Goal: Task Accomplishment & Management: Use online tool/utility

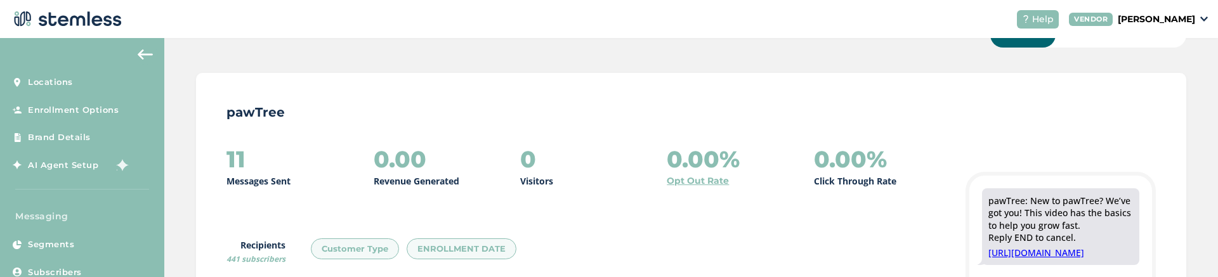
scroll to position [152, 0]
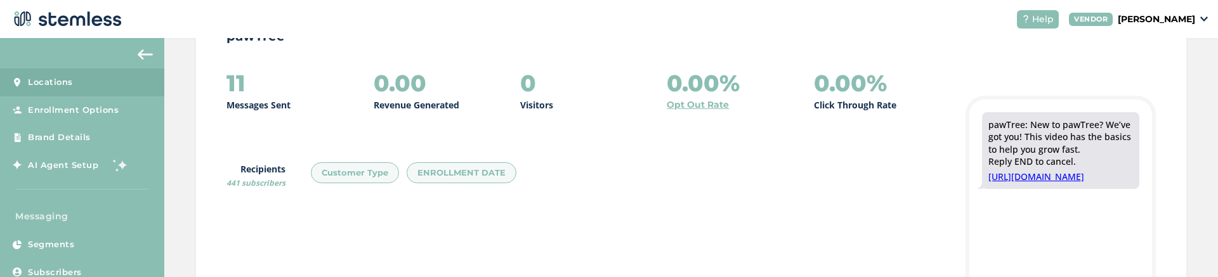
click at [96, 89] on link "Locations" at bounding box center [82, 83] width 164 height 28
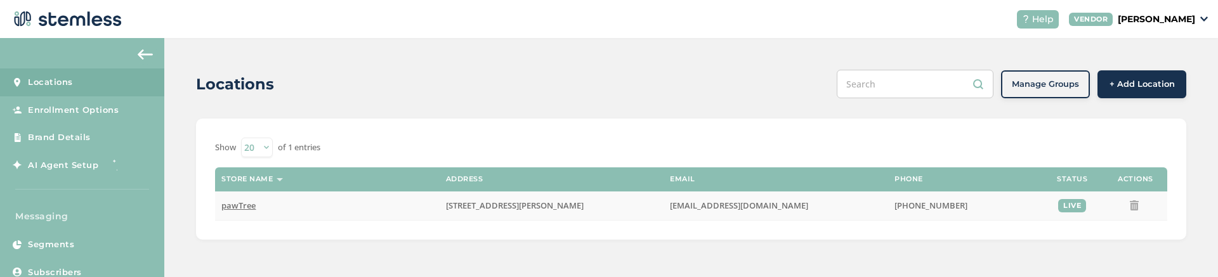
click at [237, 206] on span "pawTree" at bounding box center [238, 205] width 34 height 11
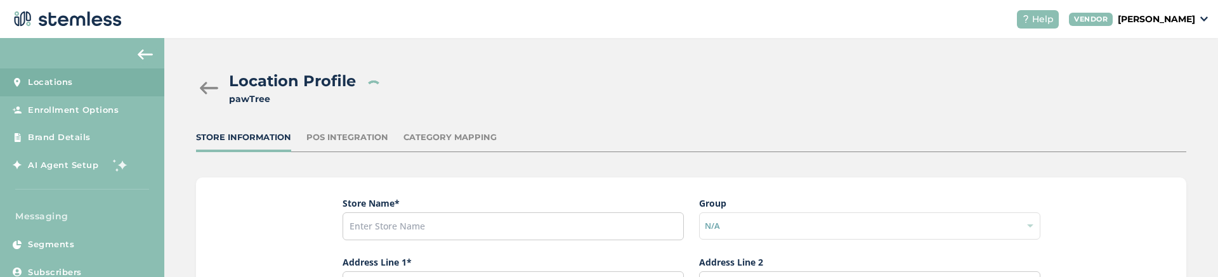
type input "pawTree"
type input "940 South Kimball Avenue"
type input "Suite 150"
type input "Southlake"
type input "TX"
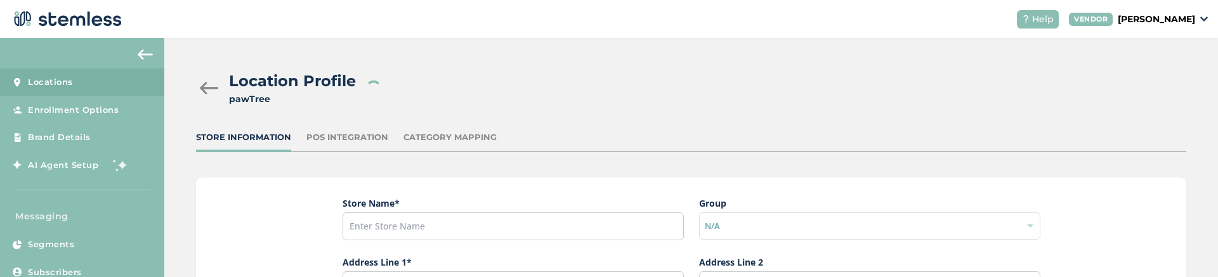
type input "76092"
type input "Support"
type input "[EMAIL_ADDRESS][DOMAIN_NAME]"
type input "[PHONE_NUMBER]"
type input "America/Chicago"
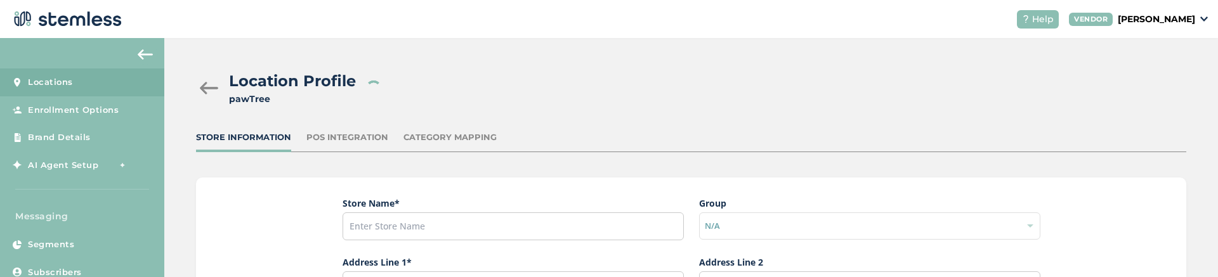
type input "[PHONE_NUMBER]"
type input "pawTree Support"
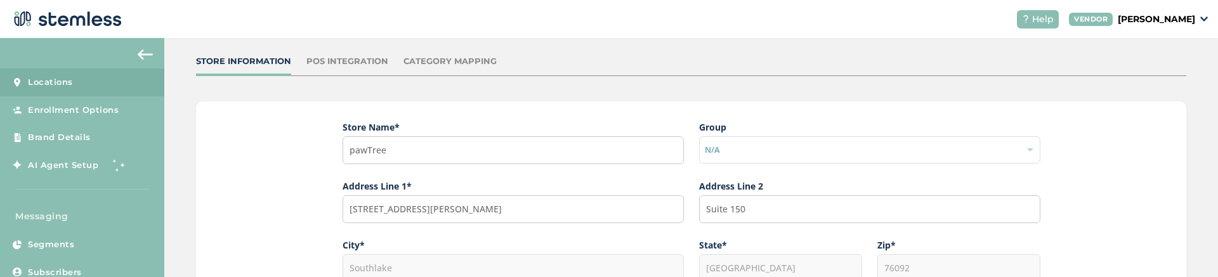
scroll to position [152, 0]
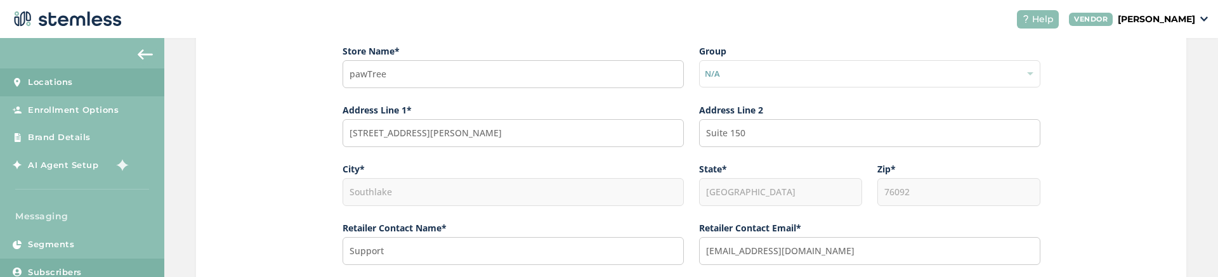
click at [66, 272] on span "Subscribers" at bounding box center [55, 272] width 54 height 13
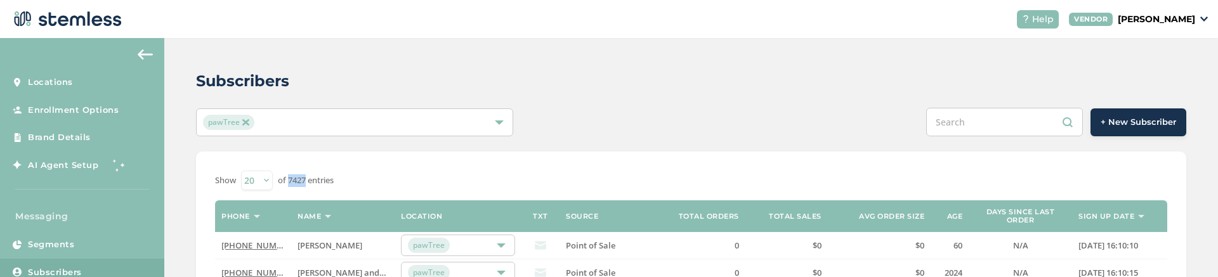
drag, startPoint x: 289, startPoint y: 179, endPoint x: 306, endPoint y: 181, distance: 17.3
click at [306, 181] on label "of 7427 entries" at bounding box center [306, 180] width 56 height 13
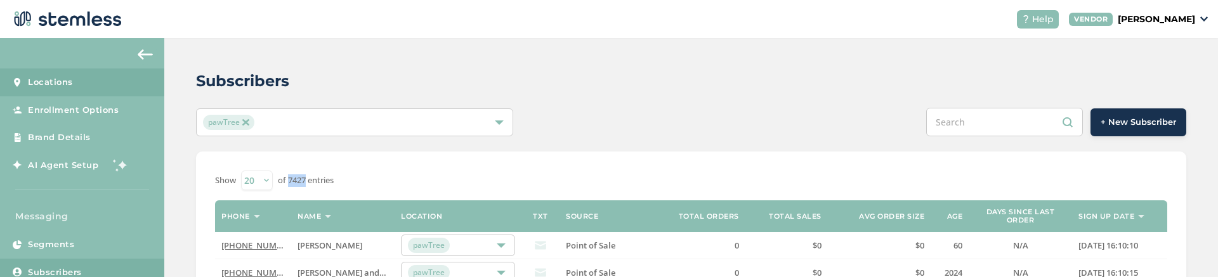
click at [96, 76] on link "Locations" at bounding box center [82, 83] width 164 height 28
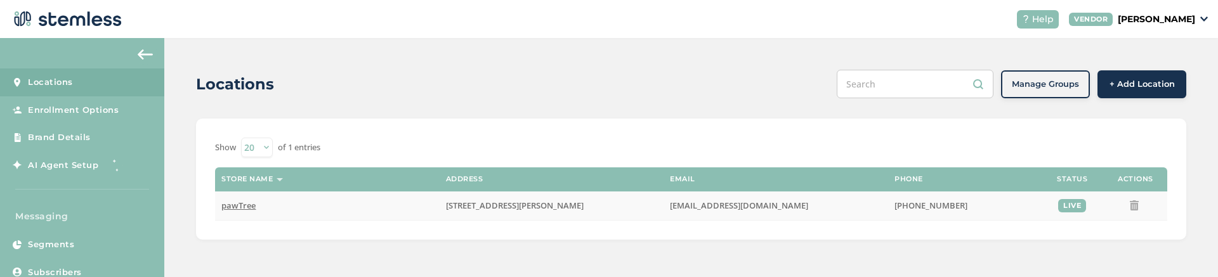
click at [237, 204] on span "pawTree" at bounding box center [238, 205] width 34 height 11
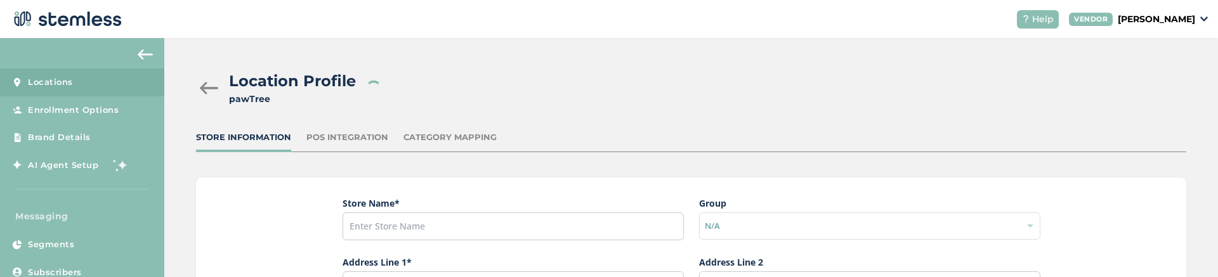
type input "pawTree"
type input "[STREET_ADDRESS][PERSON_NAME]"
type input "Suite 150"
type input "Southlake"
type input "TX"
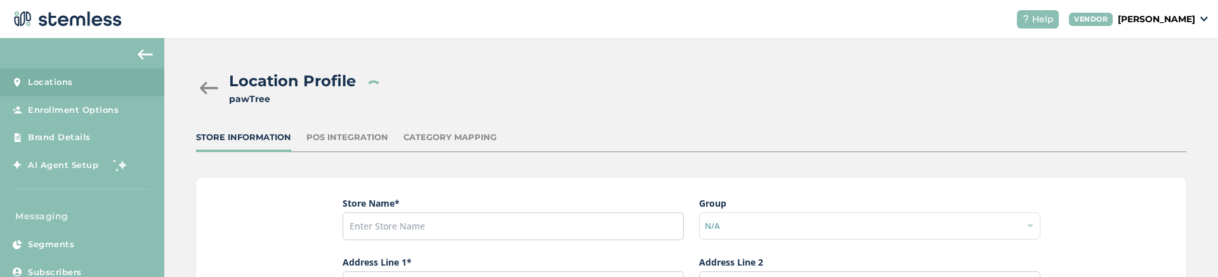
type input "76092"
type input "Support"
type input "[EMAIL_ADDRESS][DOMAIN_NAME]"
type input "[PHONE_NUMBER]"
type input "America/Chicago"
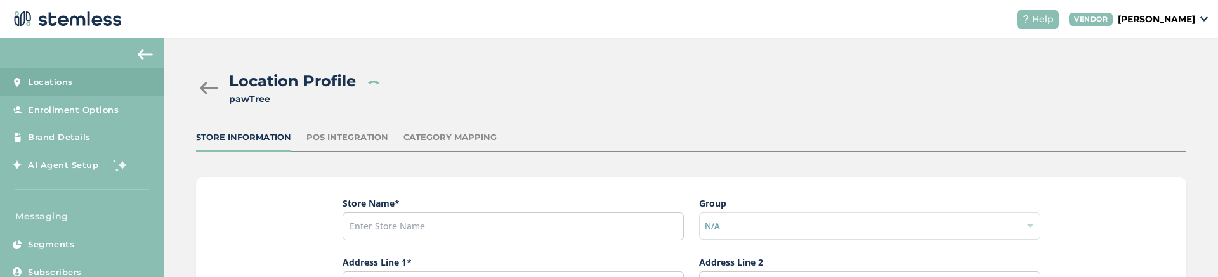
type input "[PHONE_NUMBER]"
type input "pawTree Support"
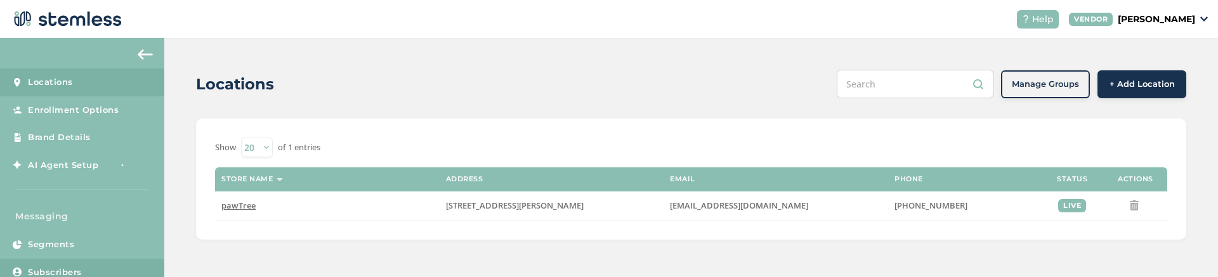
click at [64, 266] on span "Subscribers" at bounding box center [55, 272] width 54 height 13
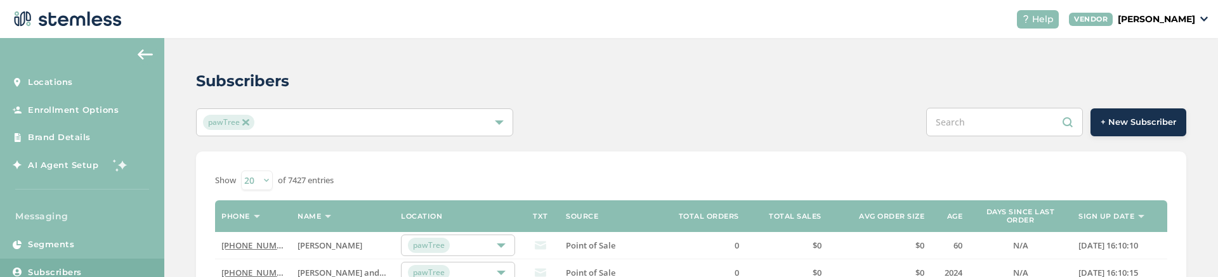
scroll to position [76, 0]
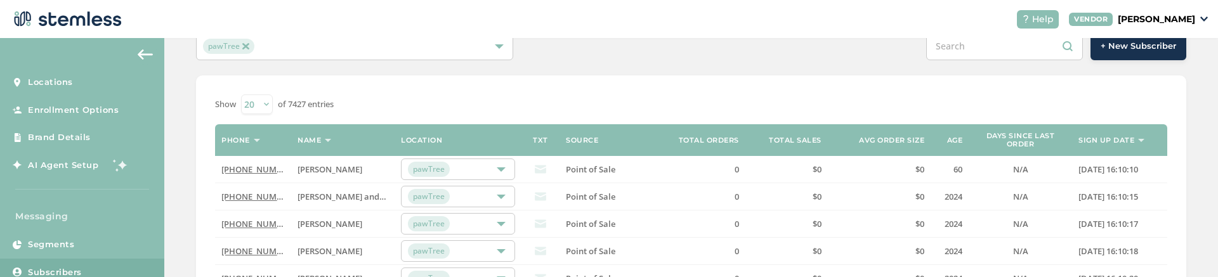
drag, startPoint x: 289, startPoint y: 105, endPoint x: 306, endPoint y: 103, distance: 17.2
click at [306, 103] on label "of 7427 entries" at bounding box center [306, 104] width 56 height 13
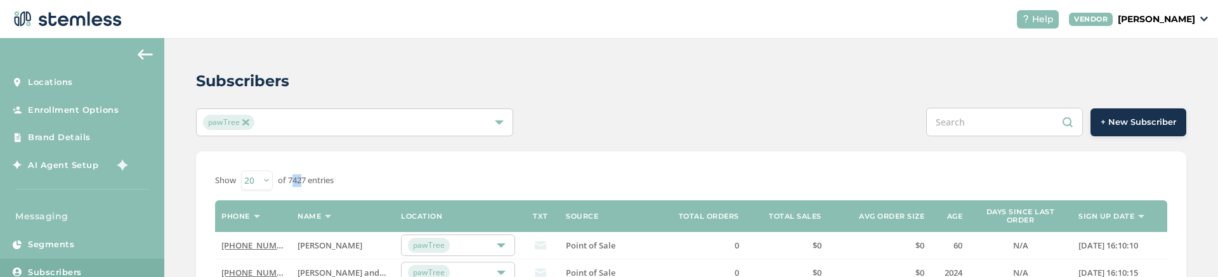
drag, startPoint x: 291, startPoint y: 182, endPoint x: 302, endPoint y: 182, distance: 11.4
click at [302, 182] on label "of 7427 entries" at bounding box center [306, 180] width 56 height 13
click at [296, 183] on label "of 7427 entries" at bounding box center [306, 180] width 56 height 13
drag, startPoint x: 287, startPoint y: 182, endPoint x: 306, endPoint y: 180, distance: 19.1
click at [306, 180] on label "of 7427 entries" at bounding box center [306, 180] width 56 height 13
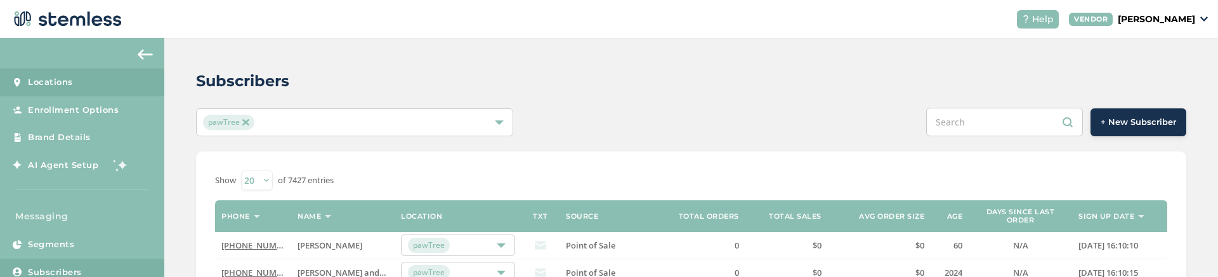
click at [84, 81] on link "Locations" at bounding box center [82, 83] width 164 height 28
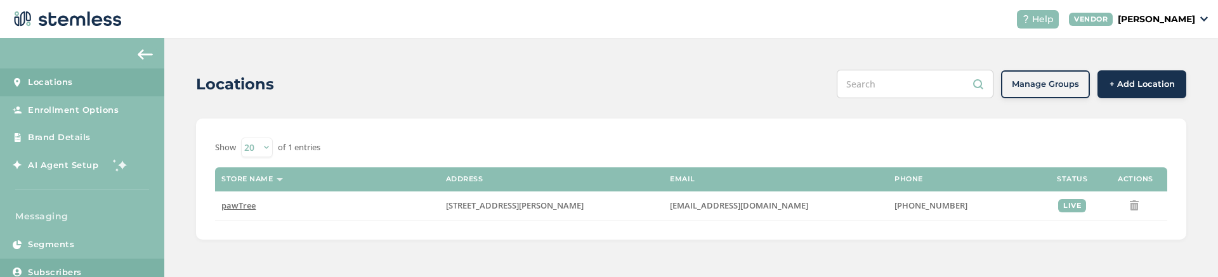
click at [74, 271] on span "Subscribers" at bounding box center [55, 272] width 54 height 13
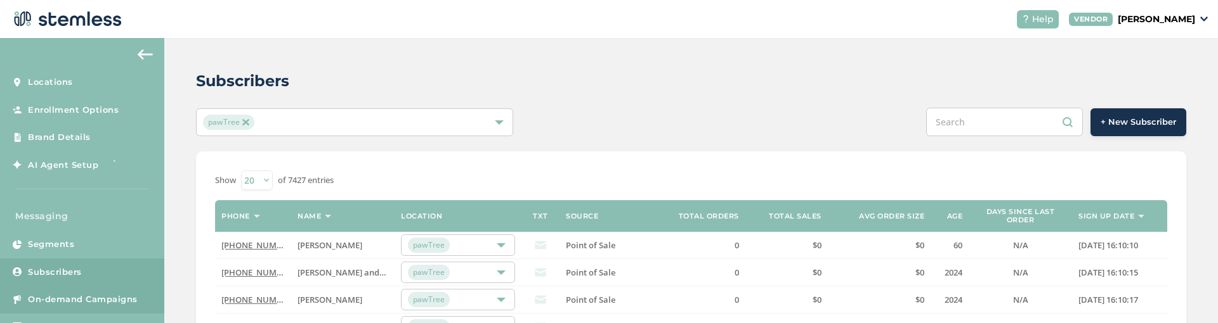
click at [79, 277] on span "On-demand Campaigns" at bounding box center [83, 300] width 110 height 13
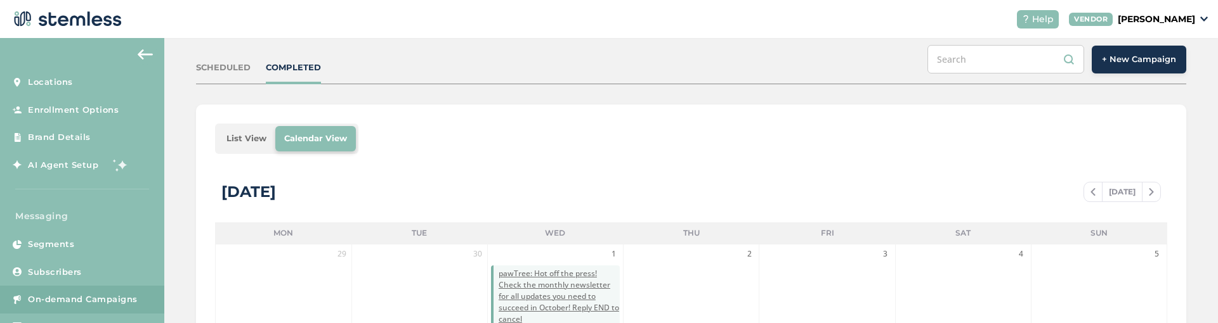
scroll to position [76, 0]
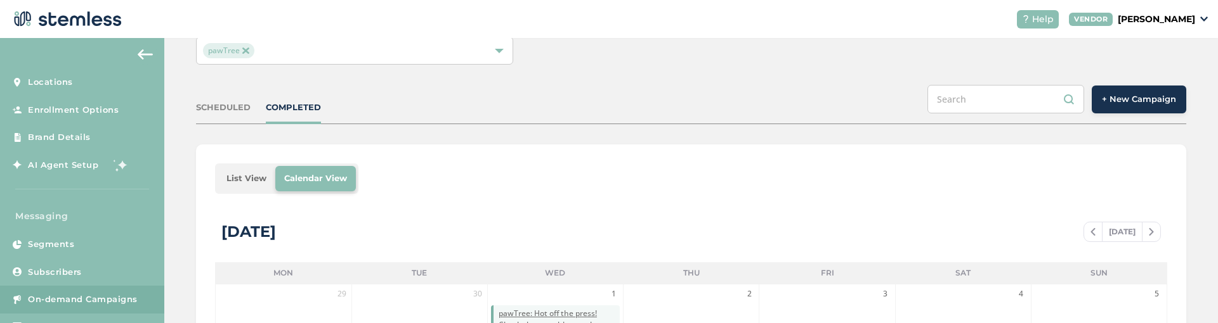
click at [1113, 107] on button "+ New Campaign" at bounding box center [1139, 100] width 95 height 28
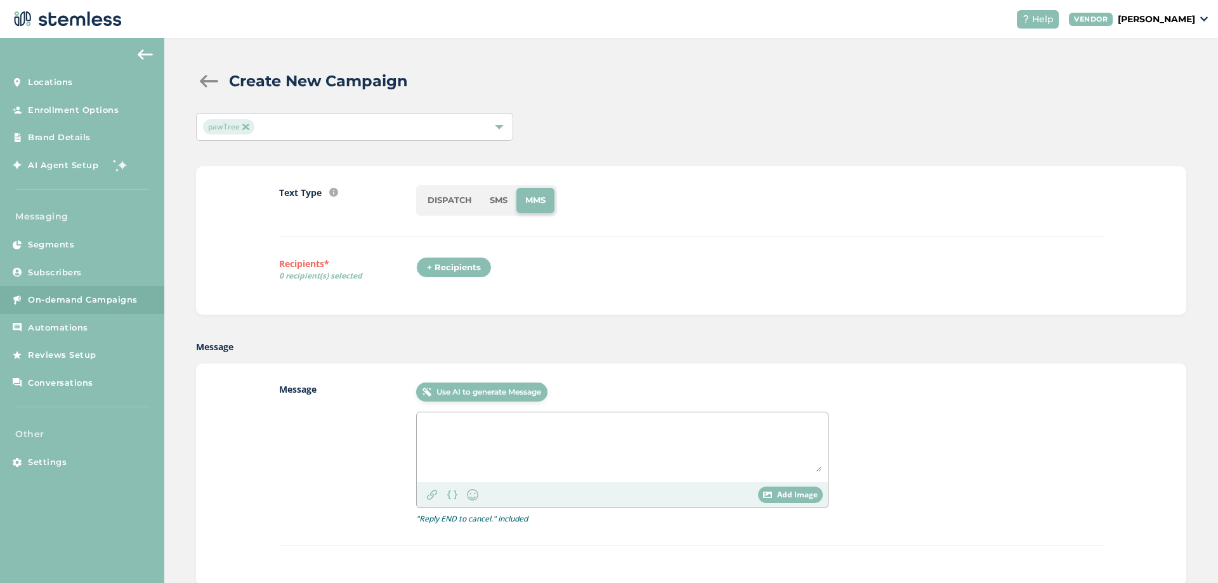
click at [428, 266] on div "+ Recipients" at bounding box center [453, 268] width 75 height 22
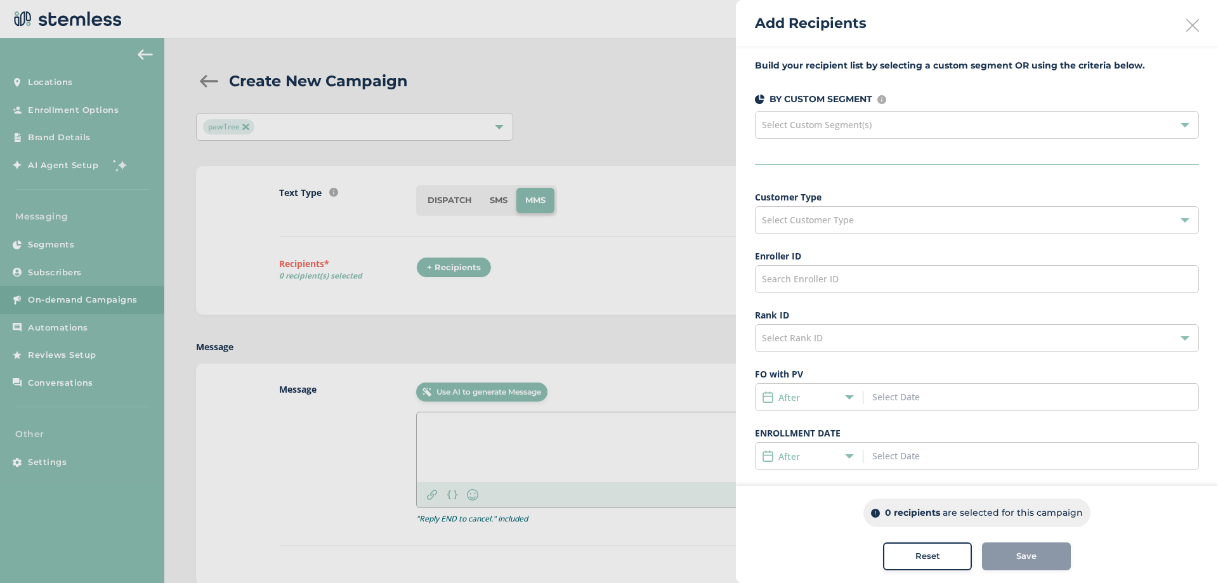
click at [868, 126] on span "Select Custom Segment(s)" at bounding box center [817, 125] width 110 height 12
click at [748, 229] on div "Build your recipient list by selecting a custom segment OR using the criteria b…" at bounding box center [977, 360] width 482 height 629
click at [816, 221] on span "Select Customer Type" at bounding box center [808, 220] width 92 height 12
click at [828, 183] on div "Build your recipient list by selecting a custom segment OR using the criteria b…" at bounding box center [977, 360] width 482 height 629
click at [780, 228] on div "Select Customer Type" at bounding box center [977, 220] width 444 height 28
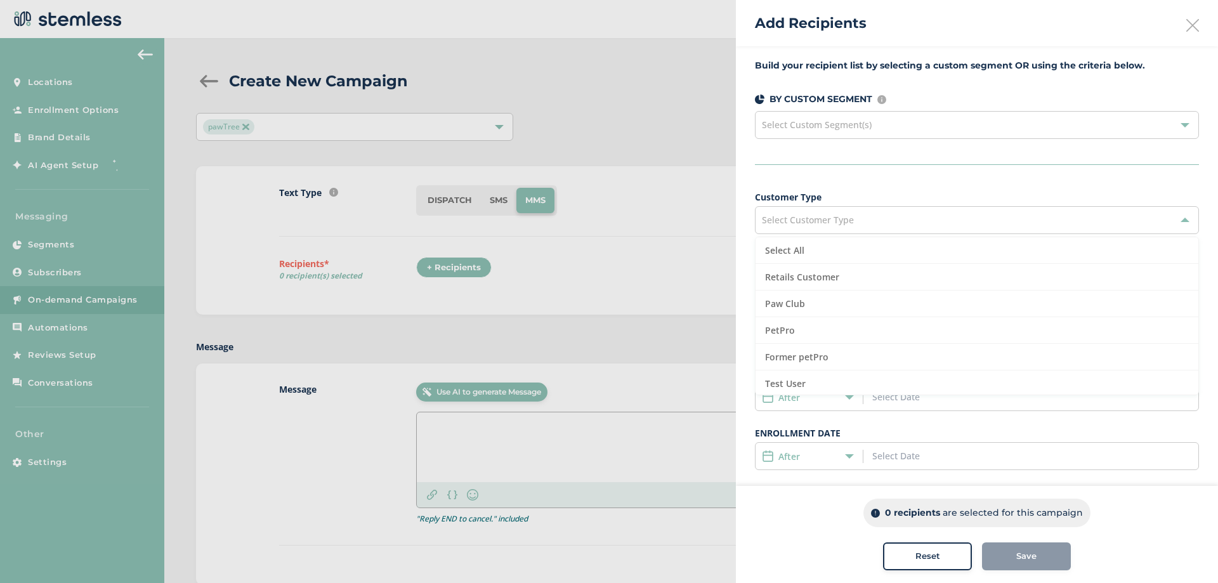
click at [661, 274] on div at bounding box center [609, 291] width 1218 height 583
click at [840, 224] on span "Select Customer Type" at bounding box center [808, 220] width 92 height 12
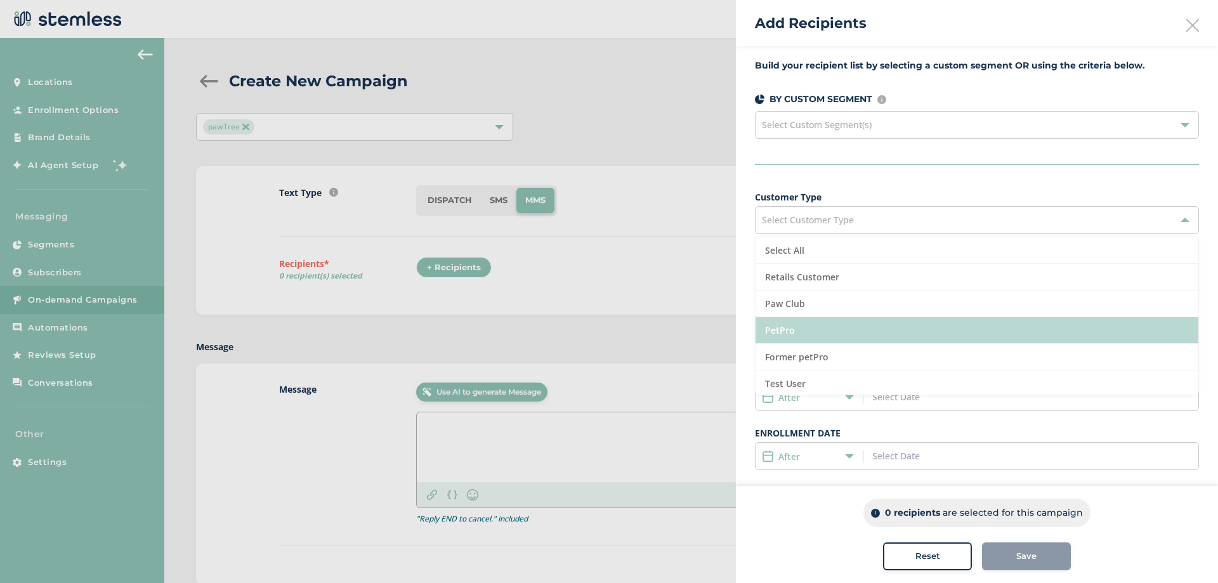
click at [786, 277] on li "PetPro" at bounding box center [976, 330] width 443 height 27
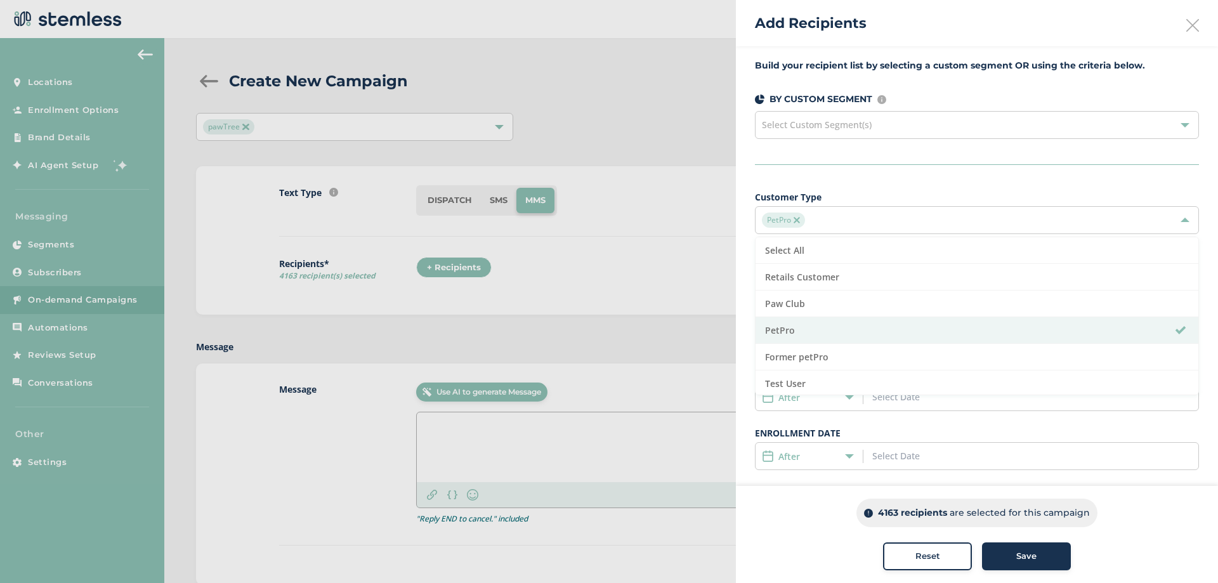
click at [818, 179] on div "Build your recipient list by selecting a custom segment OR using the criteria b…" at bounding box center [977, 360] width 482 height 629
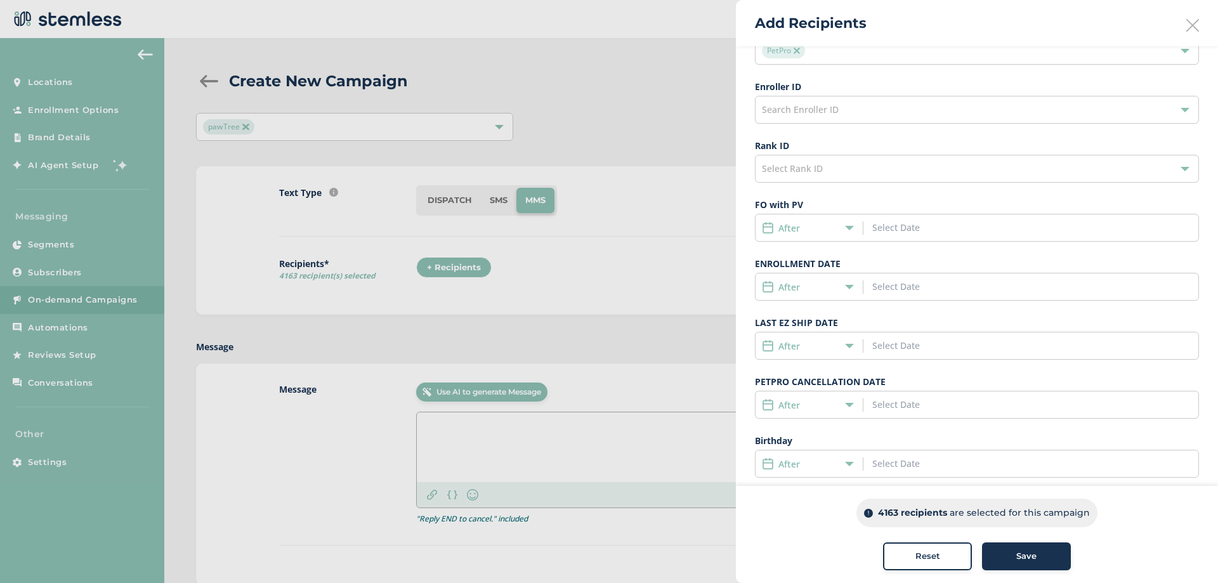
scroll to position [189, 0]
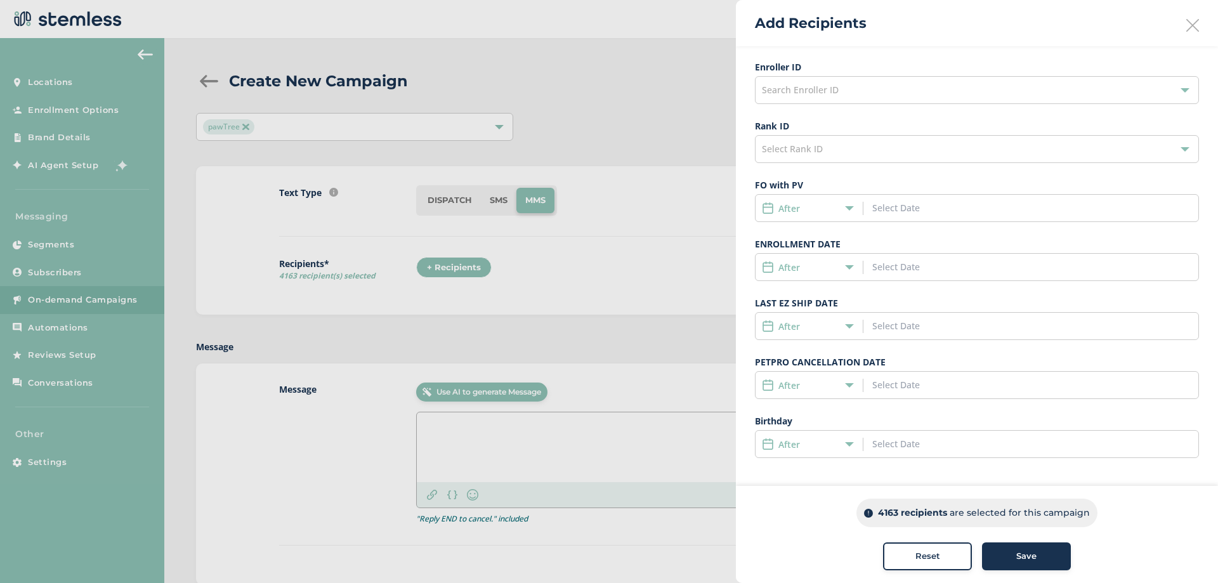
click at [829, 272] on div "After" at bounding box center [806, 267] width 88 height 13
click at [783, 277] on span "After" at bounding box center [778, 291] width 21 height 12
click at [896, 271] on input at bounding box center [929, 266] width 115 height 13
click at [886, 277] on icon at bounding box center [887, 295] width 5 height 9
click at [887, 277] on icon at bounding box center [887, 295] width 5 height 9
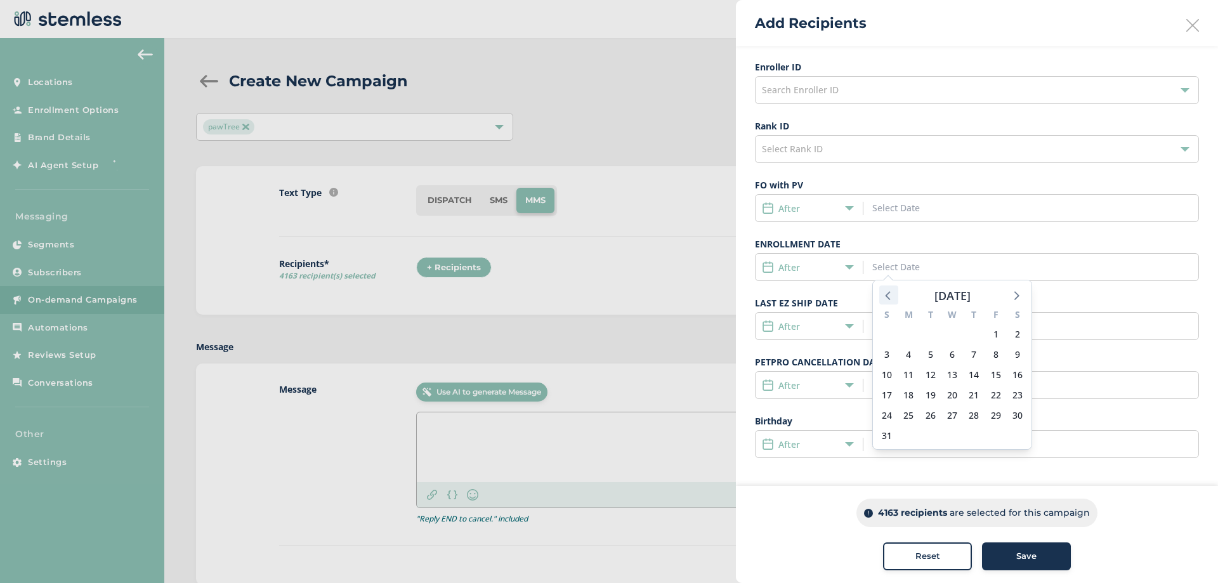
click at [887, 277] on icon at bounding box center [888, 295] width 16 height 16
click at [926, 277] on span "1" at bounding box center [931, 334] width 18 height 18
type input "07/01/2025"
click at [1186, 29] on icon at bounding box center [1192, 25] width 13 height 13
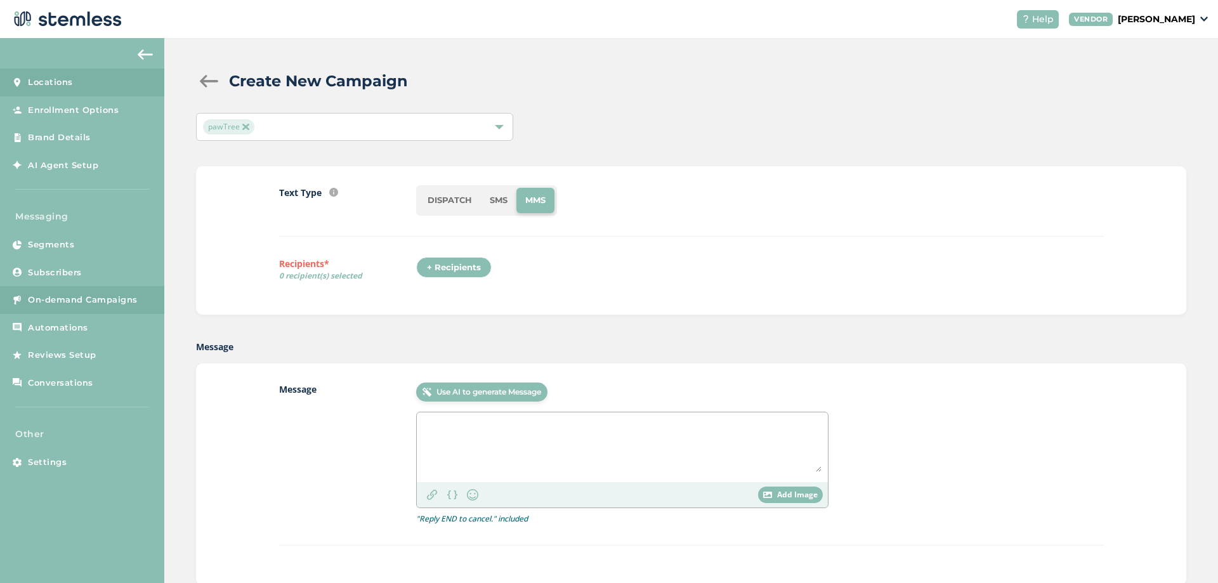
click at [84, 86] on link "Locations" at bounding box center [82, 83] width 164 height 28
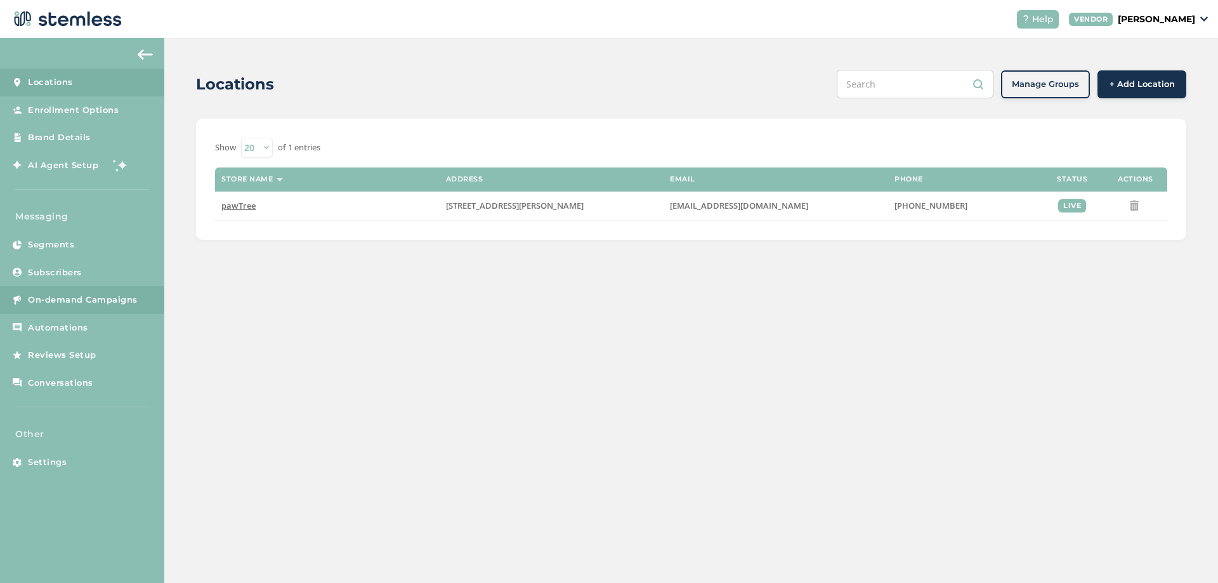
click at [75, 277] on link "On-demand Campaigns" at bounding box center [82, 300] width 164 height 28
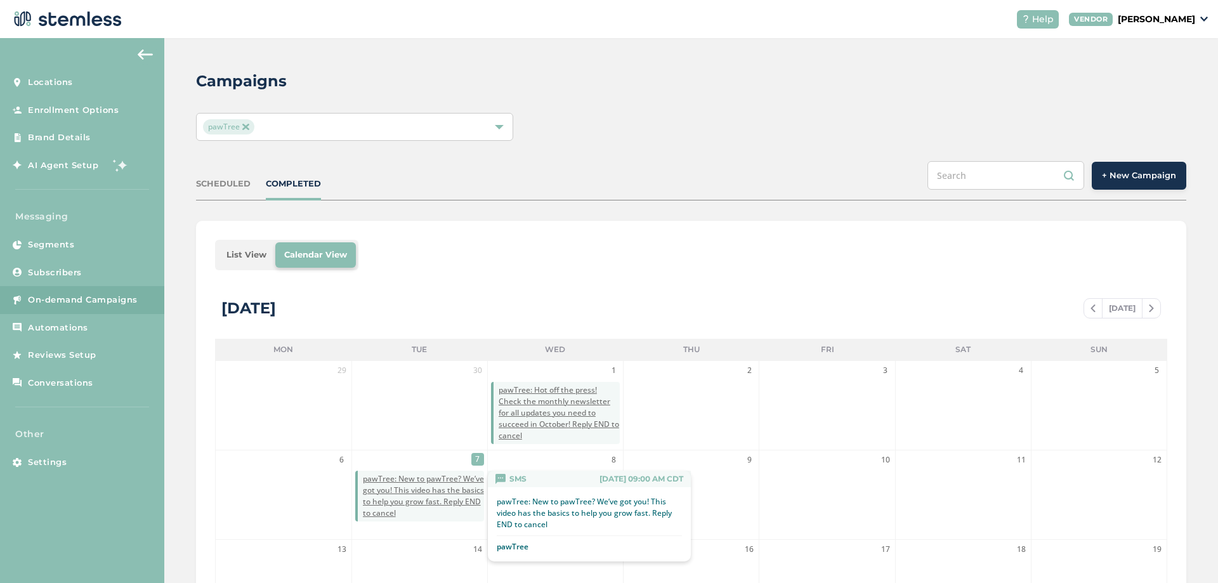
click at [389, 277] on span "pawTree: New to pawTree? We’ve got you! This video has the basics to help you g…" at bounding box center [423, 496] width 121 height 46
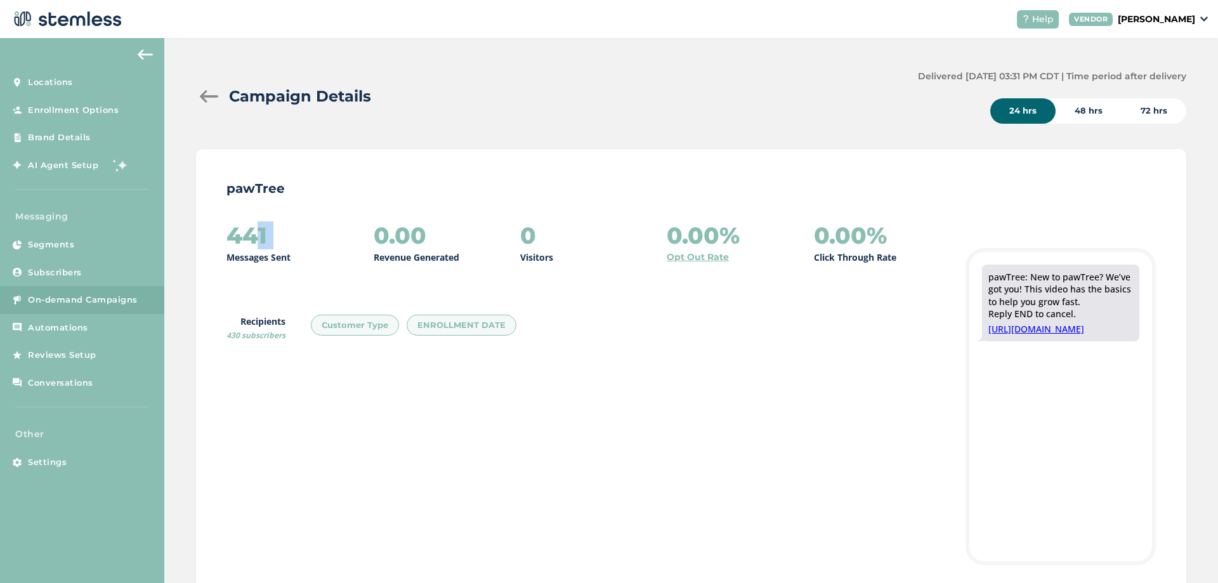
drag, startPoint x: 237, startPoint y: 239, endPoint x: 299, endPoint y: 238, distance: 61.5
click at [299, 238] on div "441 Messages Sent" at bounding box center [289, 243] width 126 height 41
click at [248, 235] on h2 "441" at bounding box center [246, 235] width 41 height 25
drag, startPoint x: 232, startPoint y: 238, endPoint x: 303, endPoint y: 236, distance: 70.4
click at [303, 236] on div "441 Messages Sent" at bounding box center [289, 243] width 126 height 41
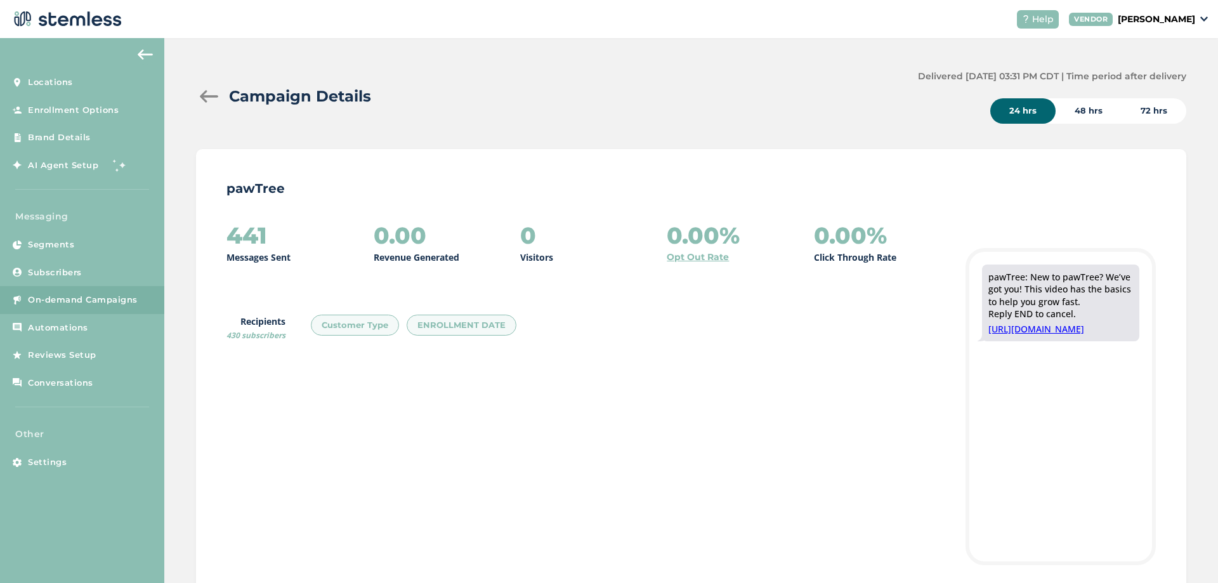
click at [482, 194] on p "pawTree" at bounding box center [690, 189] width 929 height 18
click at [273, 320] on label "Recipients 430 subscribers" at bounding box center [255, 328] width 59 height 27
drag, startPoint x: 230, startPoint y: 334, endPoint x: 285, endPoint y: 337, distance: 55.2
click at [285, 337] on span "430 subscribers" at bounding box center [255, 335] width 59 height 11
